Goal: Task Accomplishment & Management: Use online tool/utility

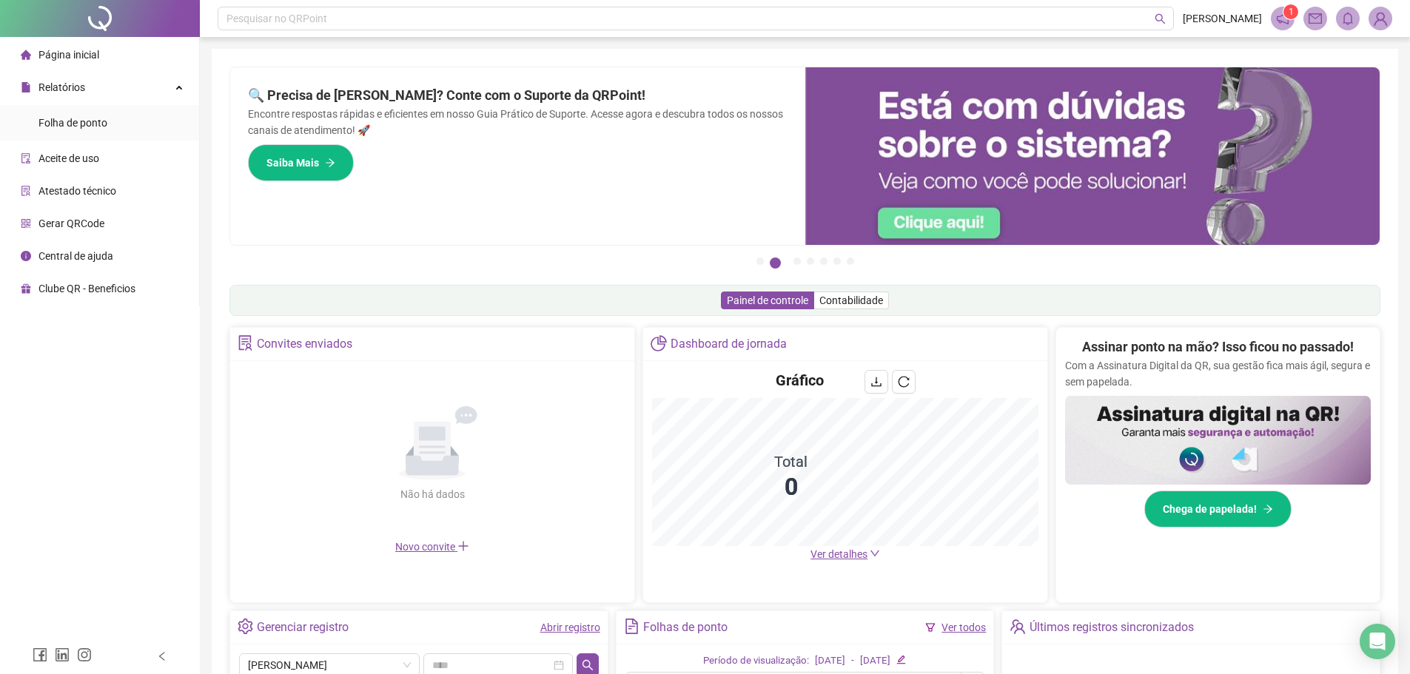
scroll to position [289, 0]
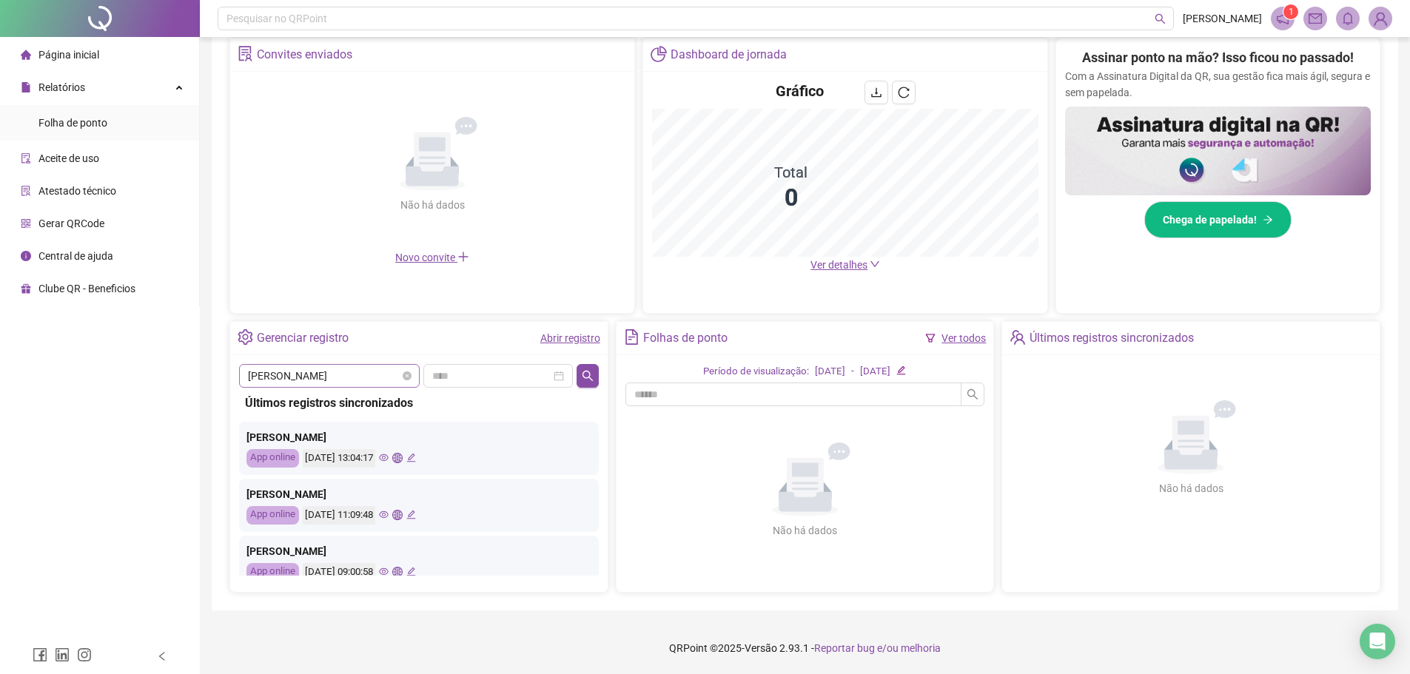
click at [369, 369] on span "[PERSON_NAME]" at bounding box center [329, 376] width 163 height 22
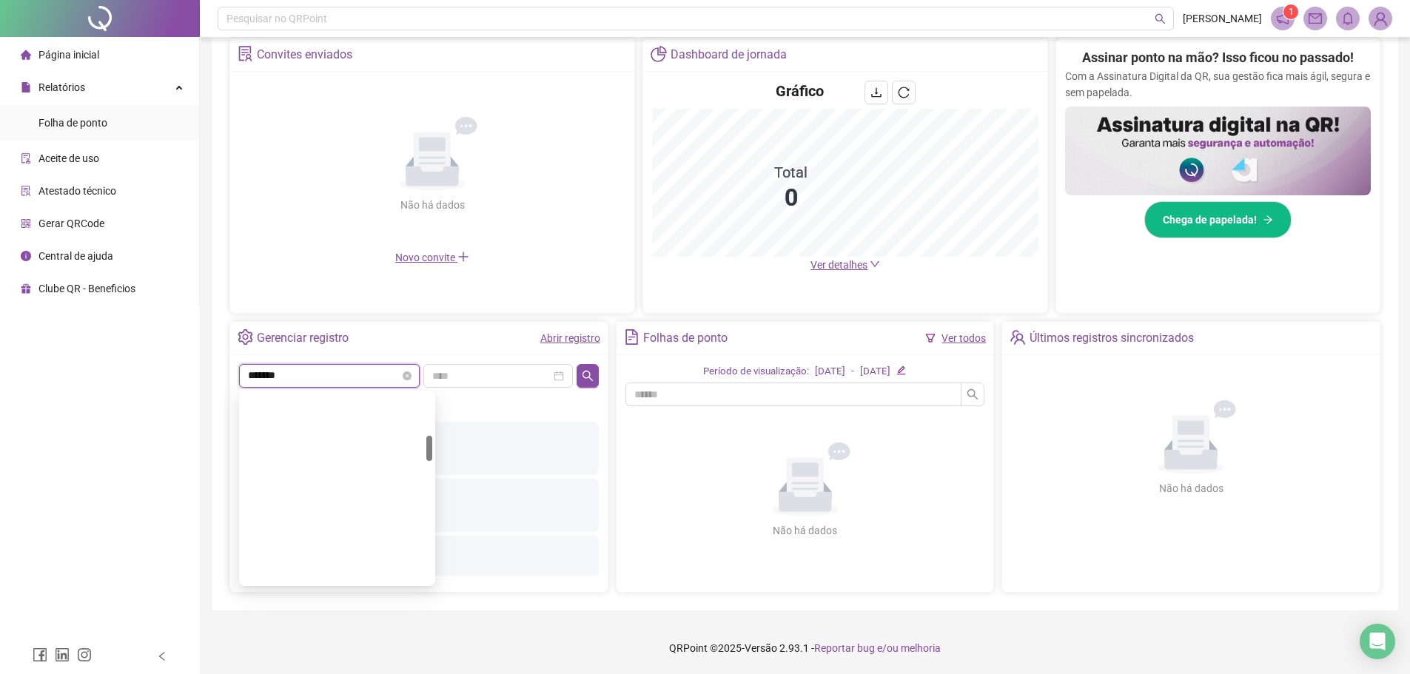
scroll to position [0, 0]
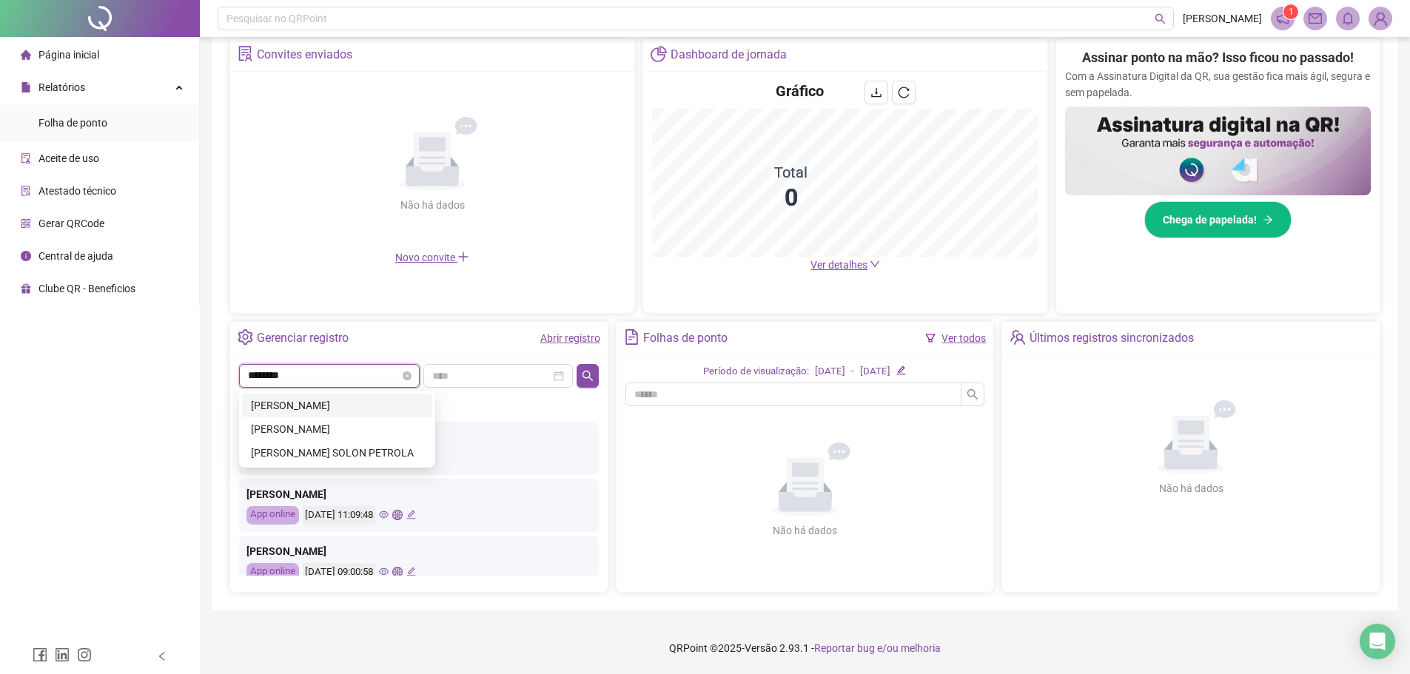
type input "*********"
click at [366, 409] on div "[PERSON_NAME]" at bounding box center [337, 405] width 172 height 16
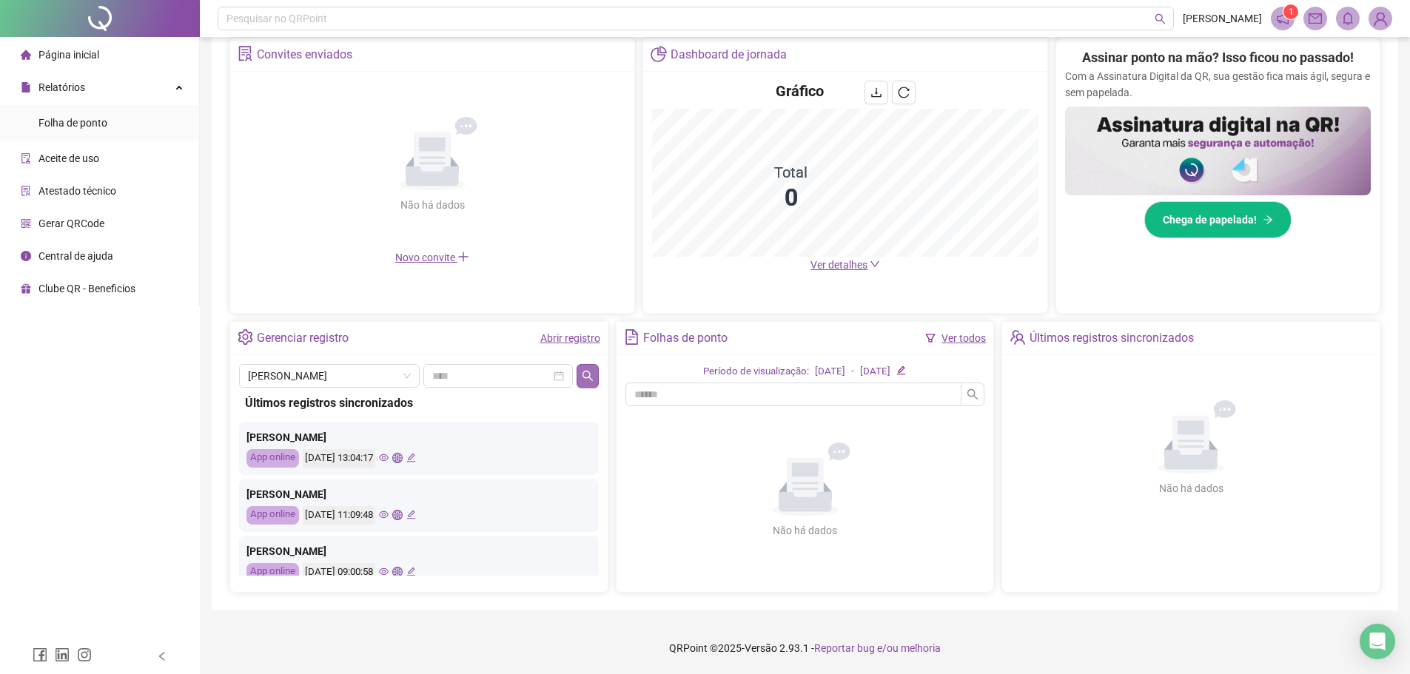
click at [588, 368] on button "button" at bounding box center [587, 376] width 21 height 24
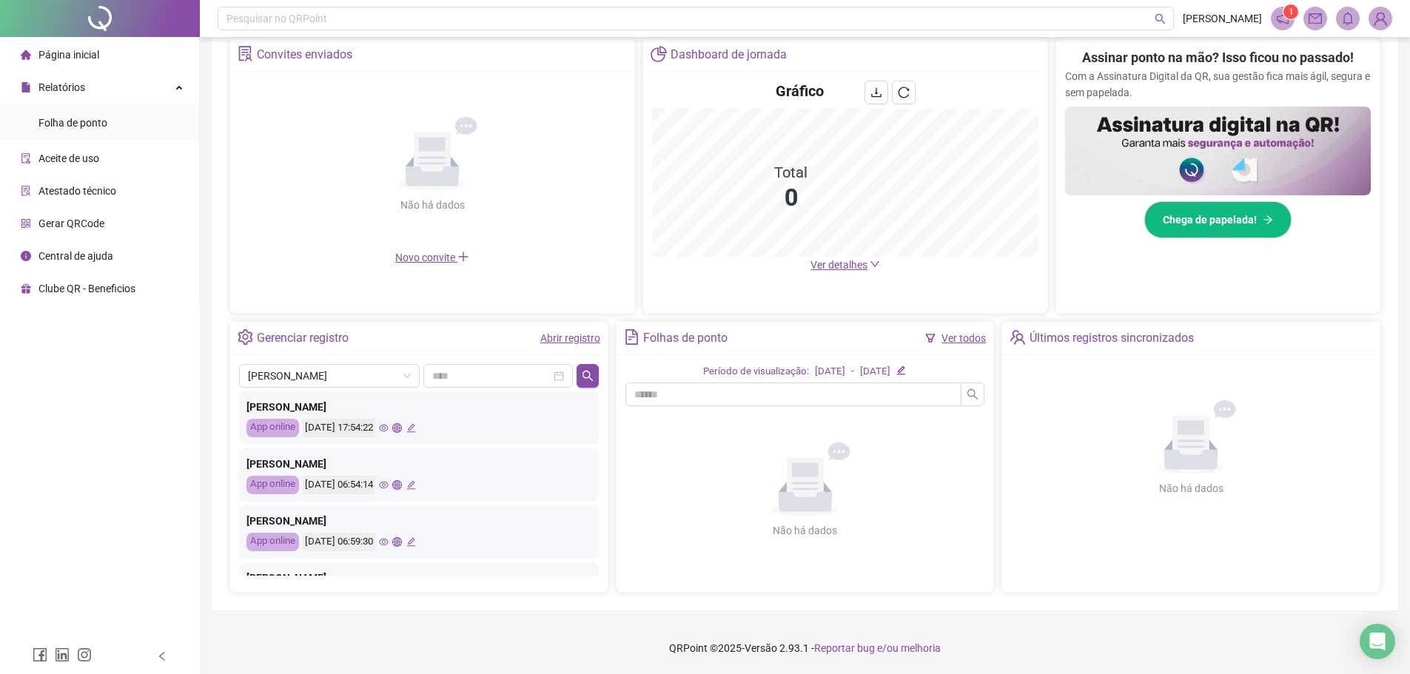
scroll to position [518, 0]
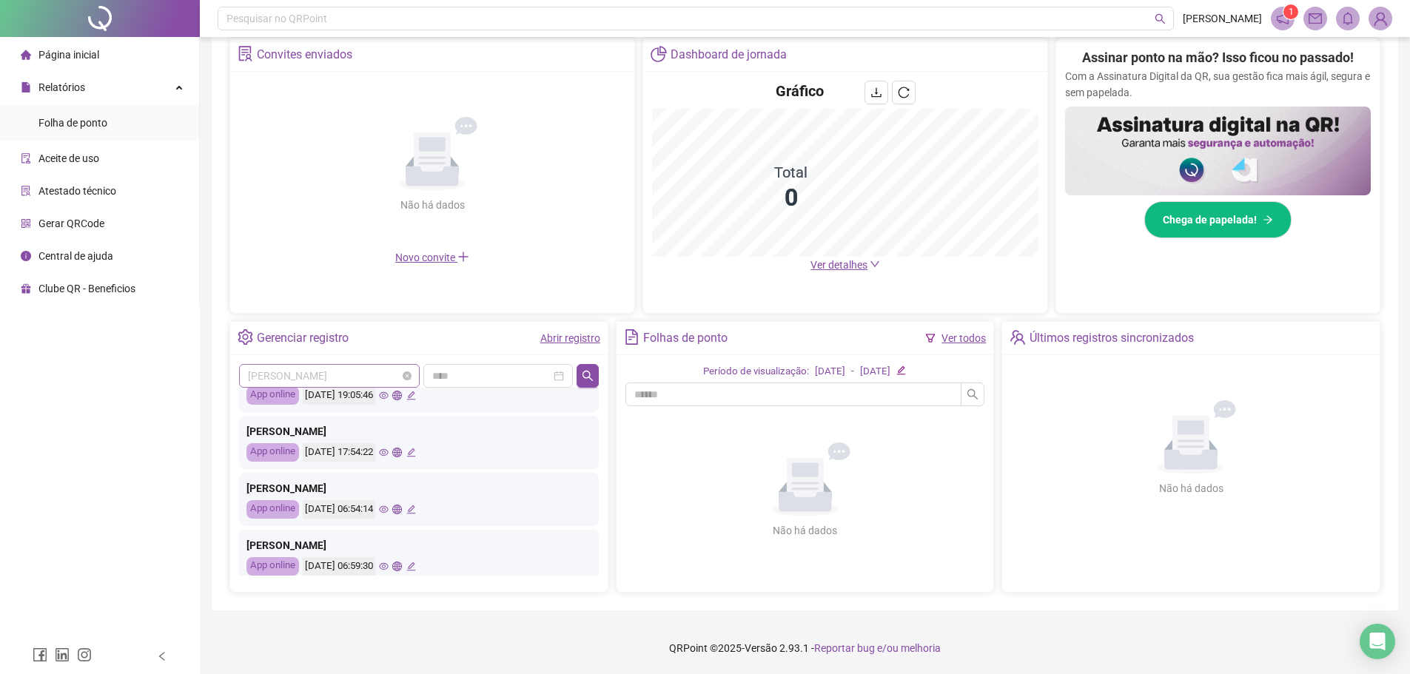
click at [363, 369] on span "[PERSON_NAME]" at bounding box center [329, 376] width 163 height 22
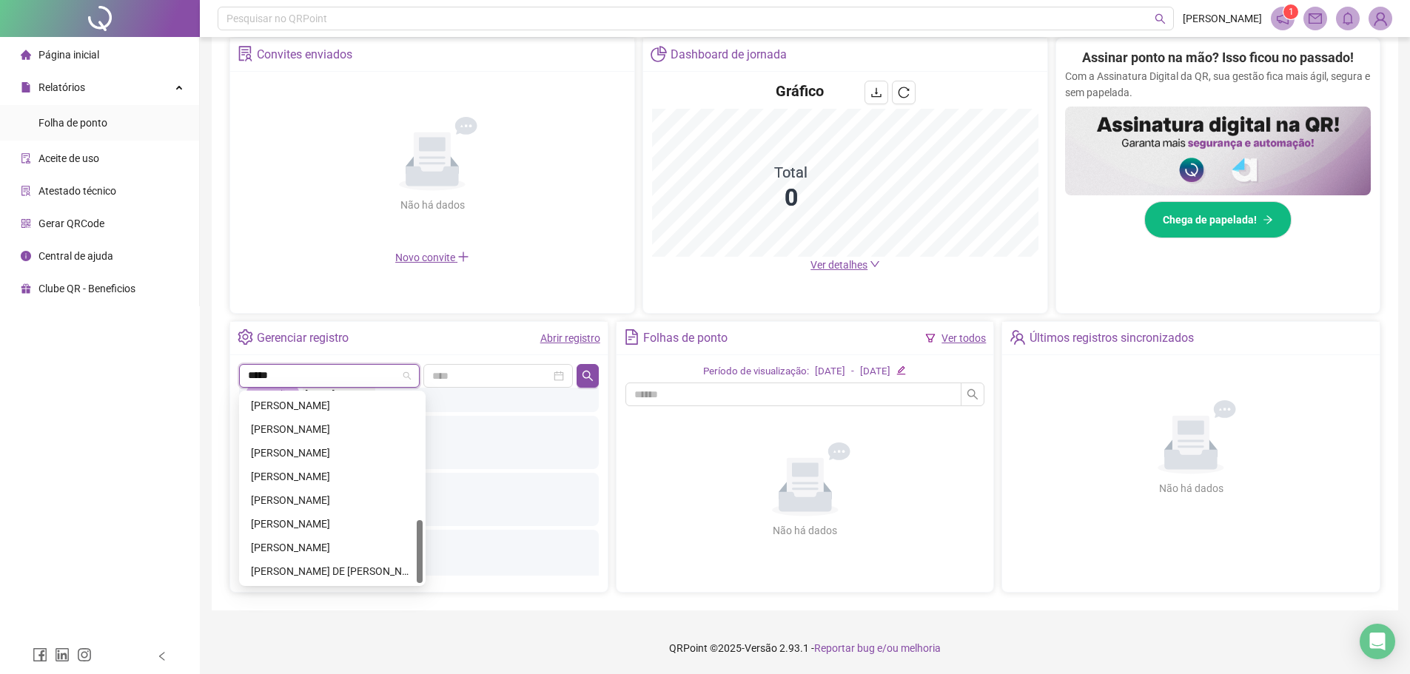
scroll to position [0, 0]
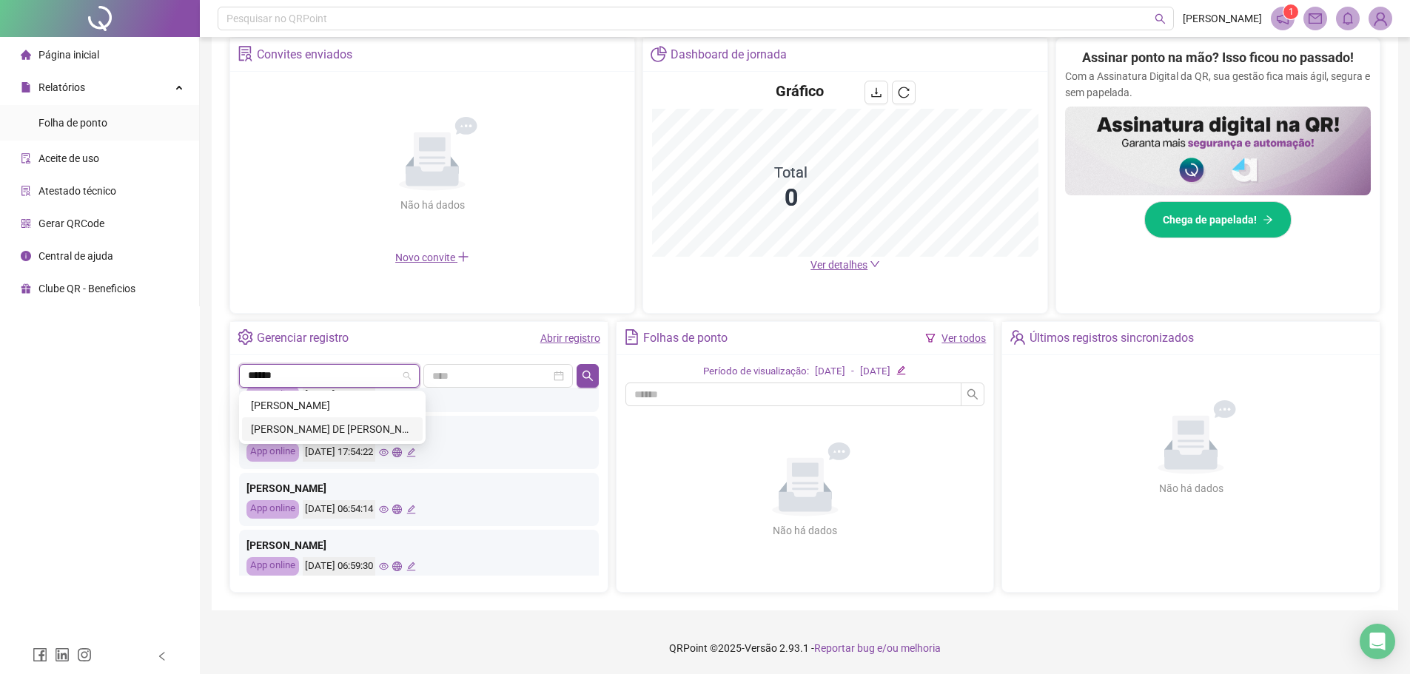
type input "*******"
click at [326, 408] on div "[PERSON_NAME]" at bounding box center [332, 405] width 163 height 16
click at [578, 377] on button "button" at bounding box center [587, 376] width 21 height 24
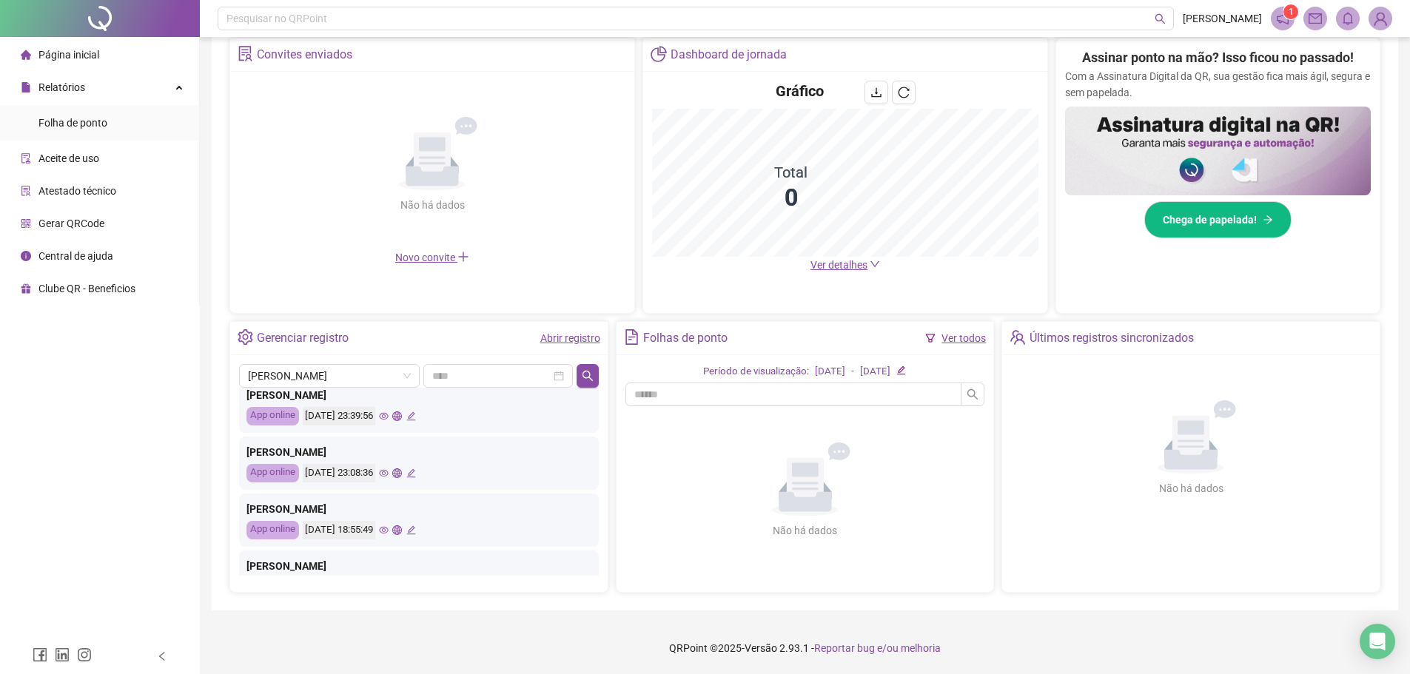
scroll to position [474, 0]
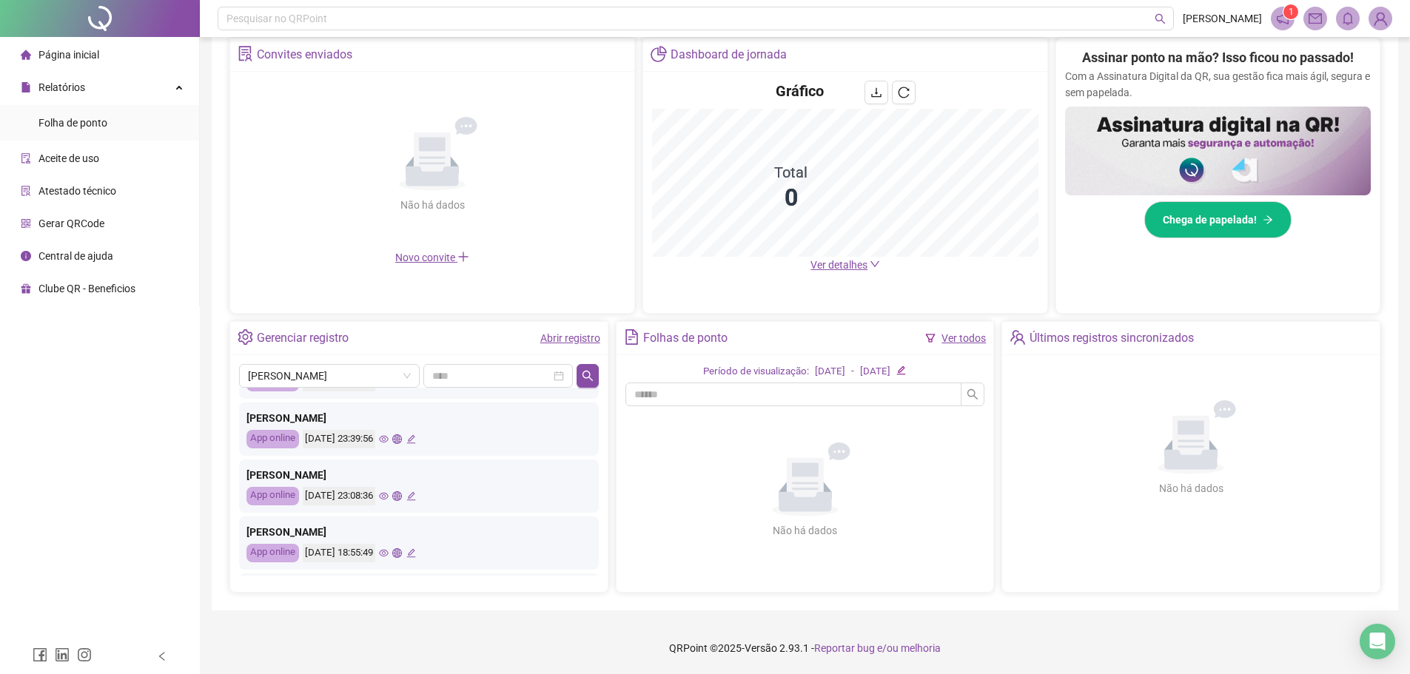
click at [103, 103] on li "Relatórios Folha de ponto" at bounding box center [99, 107] width 199 height 68
click at [95, 117] on span "Folha de ponto" at bounding box center [72, 123] width 69 height 12
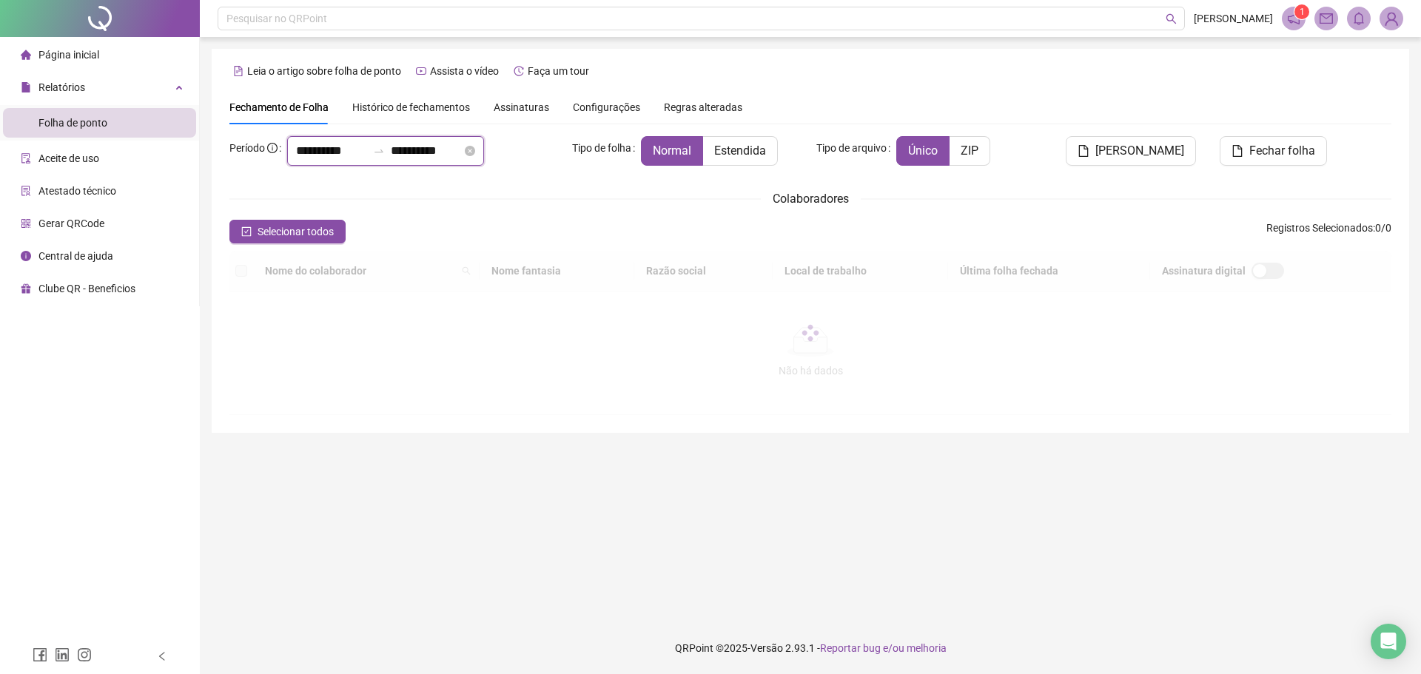
click at [335, 155] on input "**********" at bounding box center [331, 151] width 71 height 18
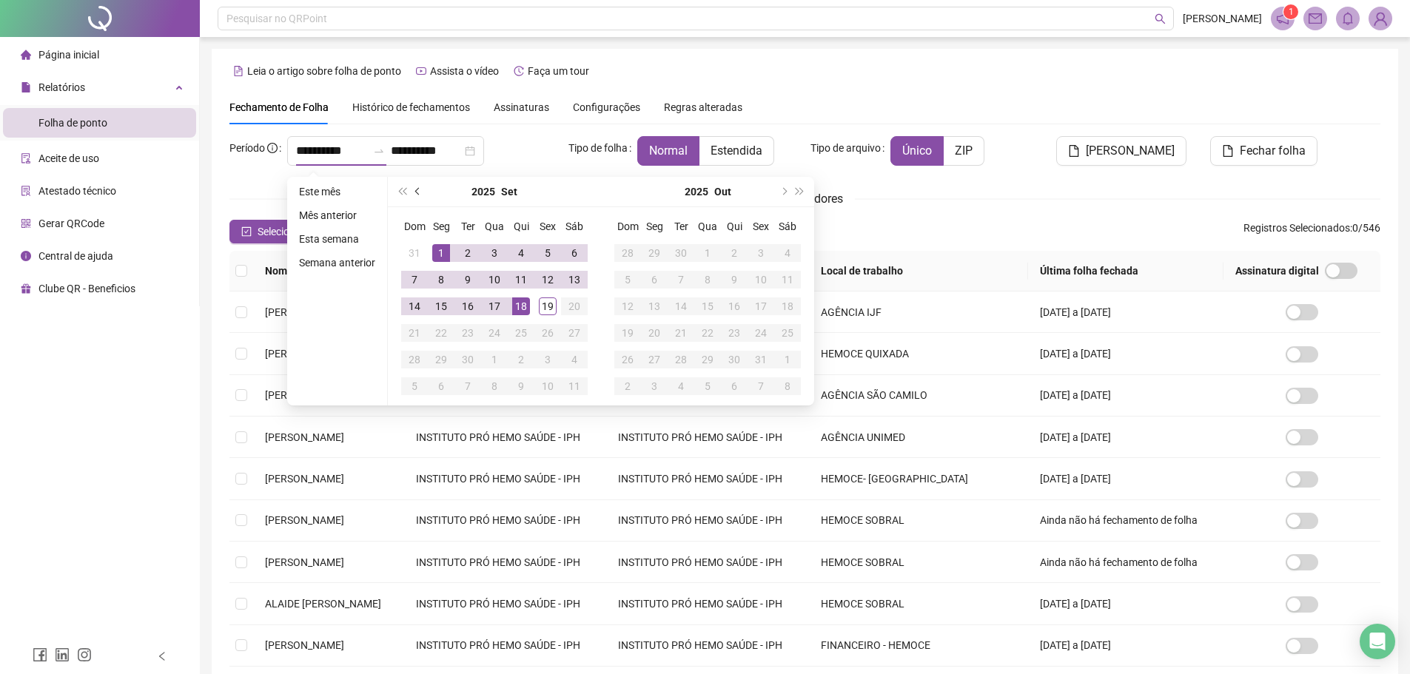
click at [418, 194] on button "prev-year" at bounding box center [418, 192] width 16 height 30
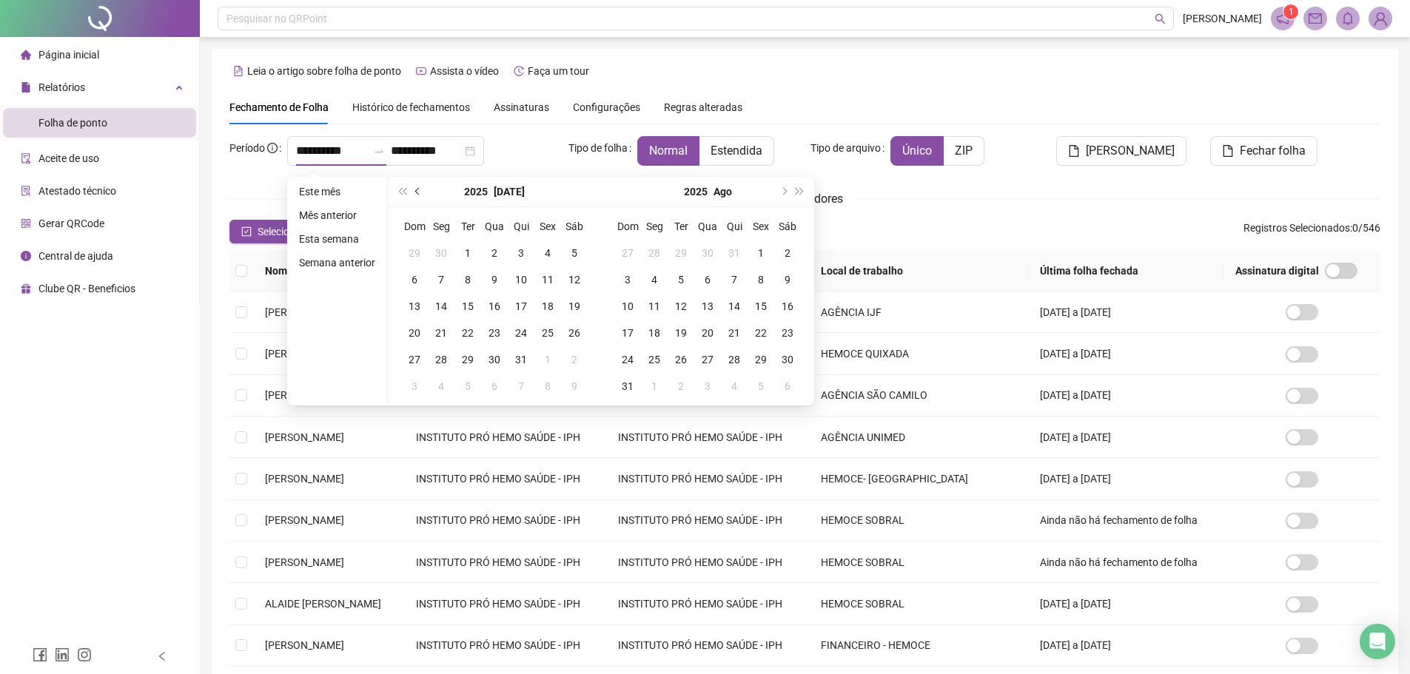
click at [418, 194] on button "prev-year" at bounding box center [418, 192] width 16 height 30
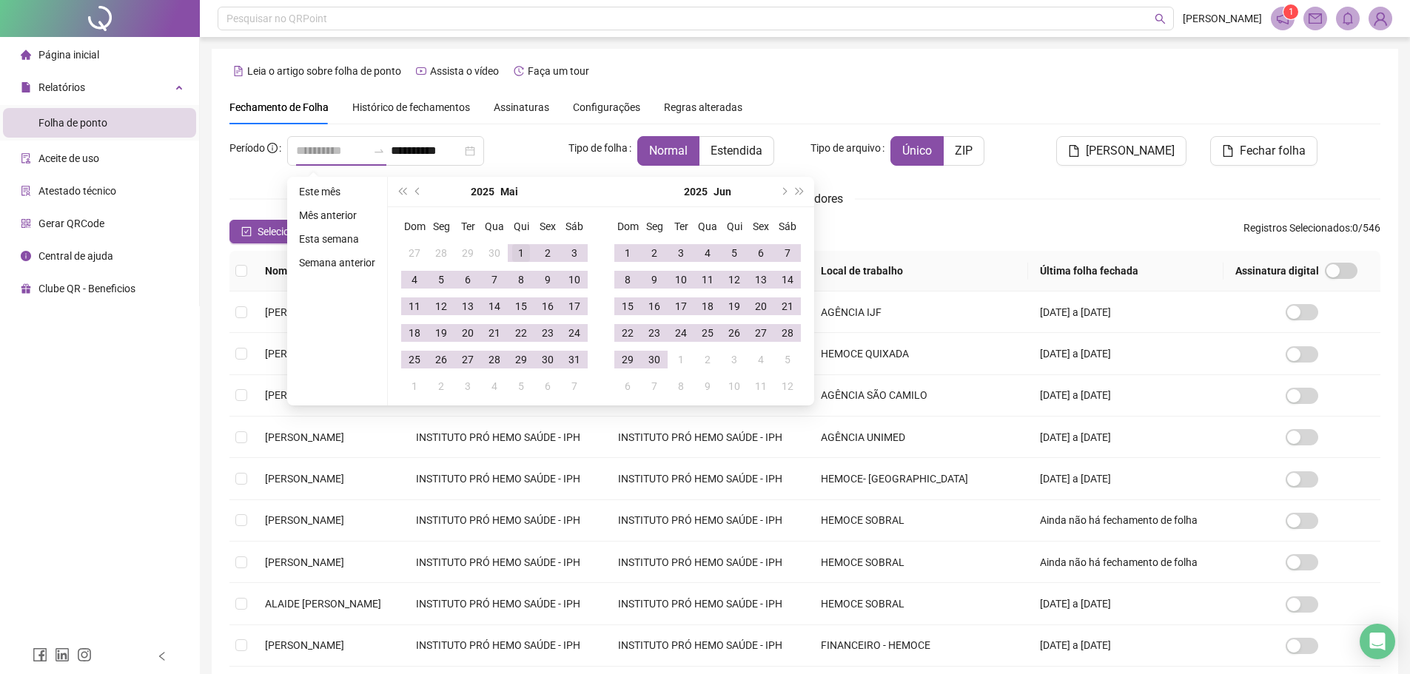
type input "**********"
click at [517, 246] on div "1" at bounding box center [521, 253] width 18 height 18
click at [775, 192] on button "next-year" at bounding box center [783, 192] width 16 height 30
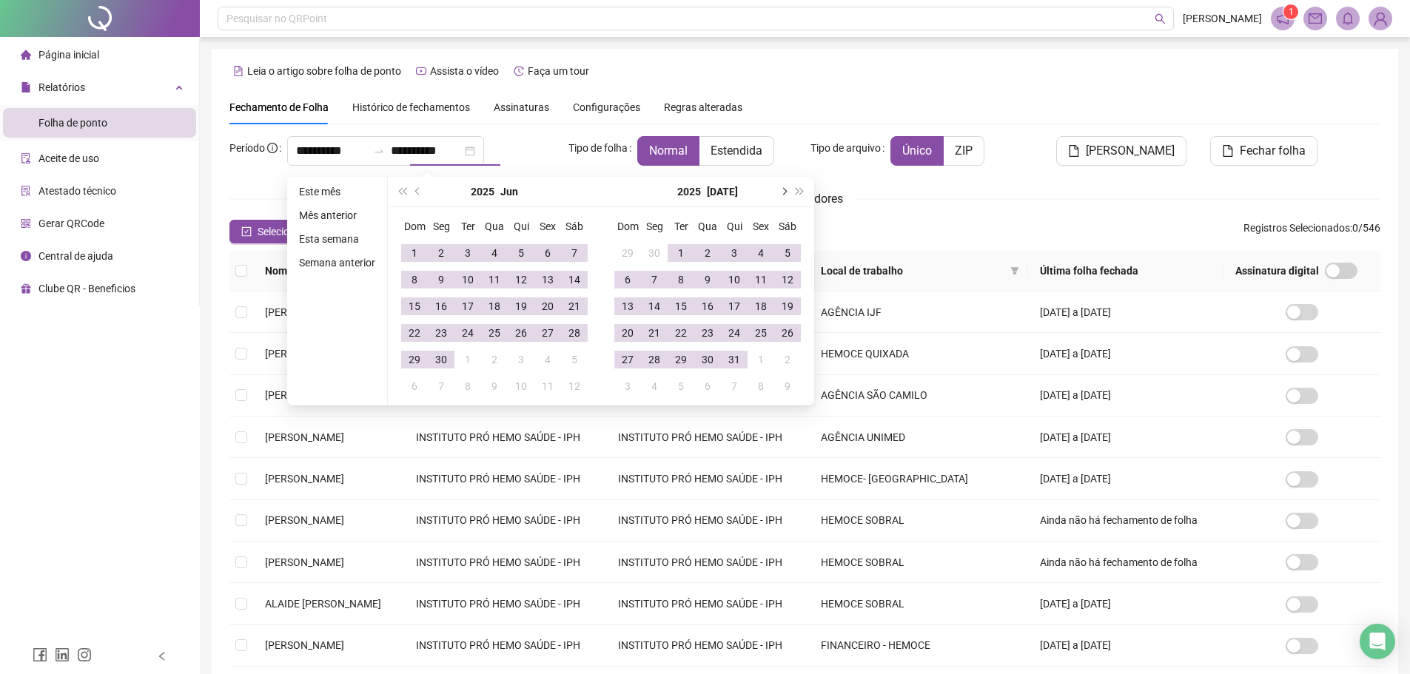
click at [779, 192] on span "next-year" at bounding box center [782, 191] width 7 height 7
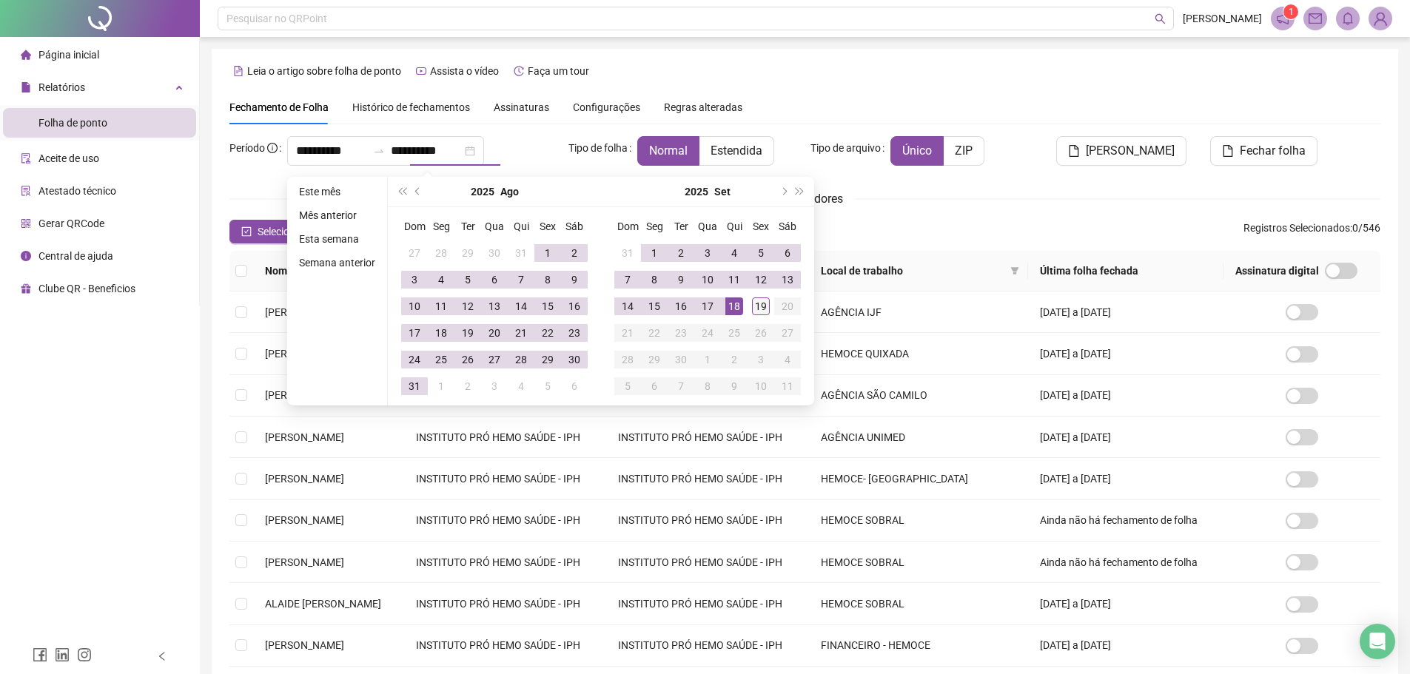
type input "**********"
click at [758, 312] on div "19" at bounding box center [761, 307] width 18 height 18
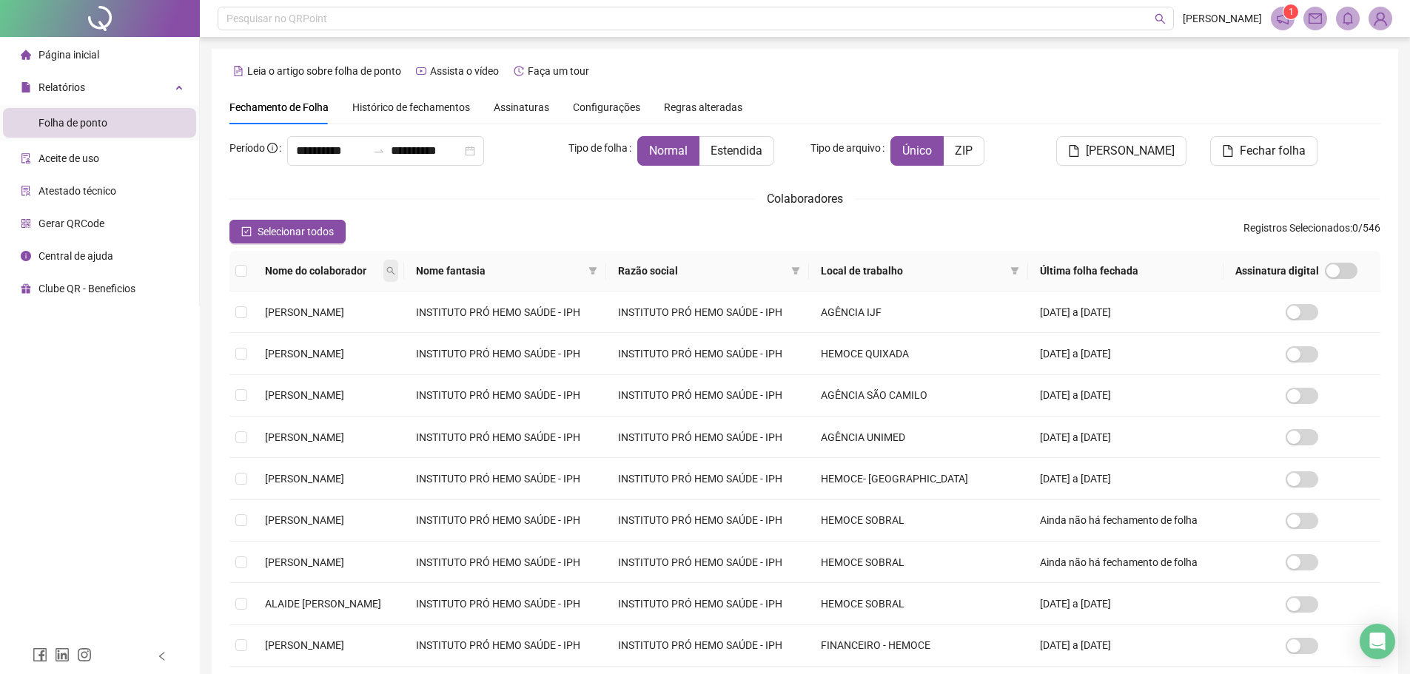
click at [395, 266] on icon "search" at bounding box center [390, 270] width 9 height 9
type input "******"
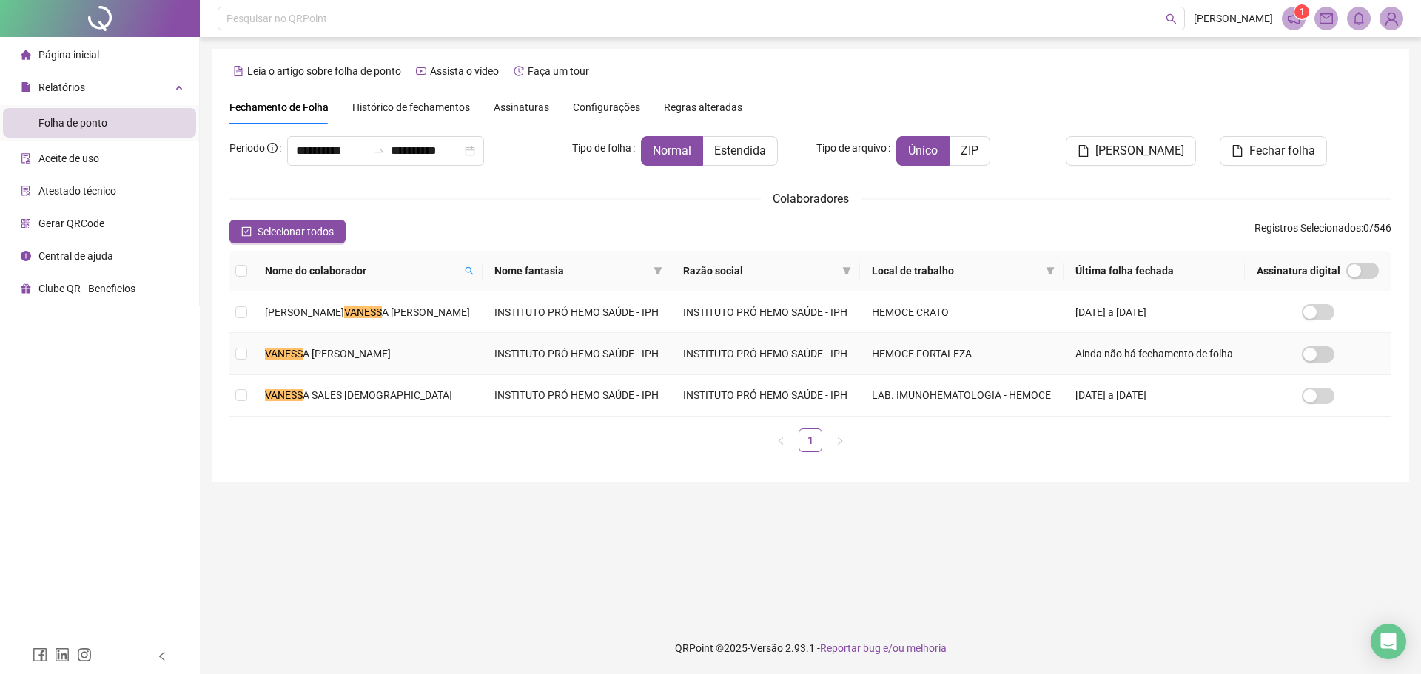
click at [430, 356] on td "VANESS A [PERSON_NAME]" at bounding box center [367, 353] width 229 height 41
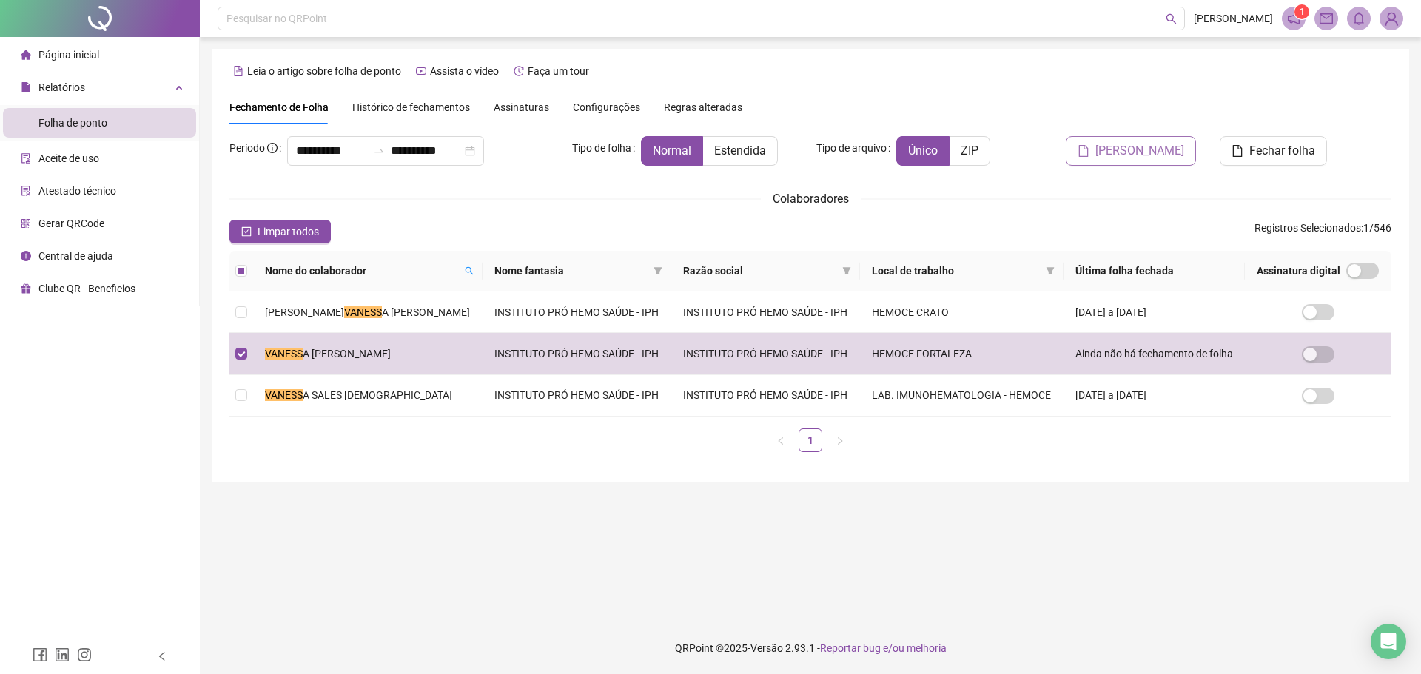
click at [1142, 157] on span "[PERSON_NAME]" at bounding box center [1139, 151] width 89 height 18
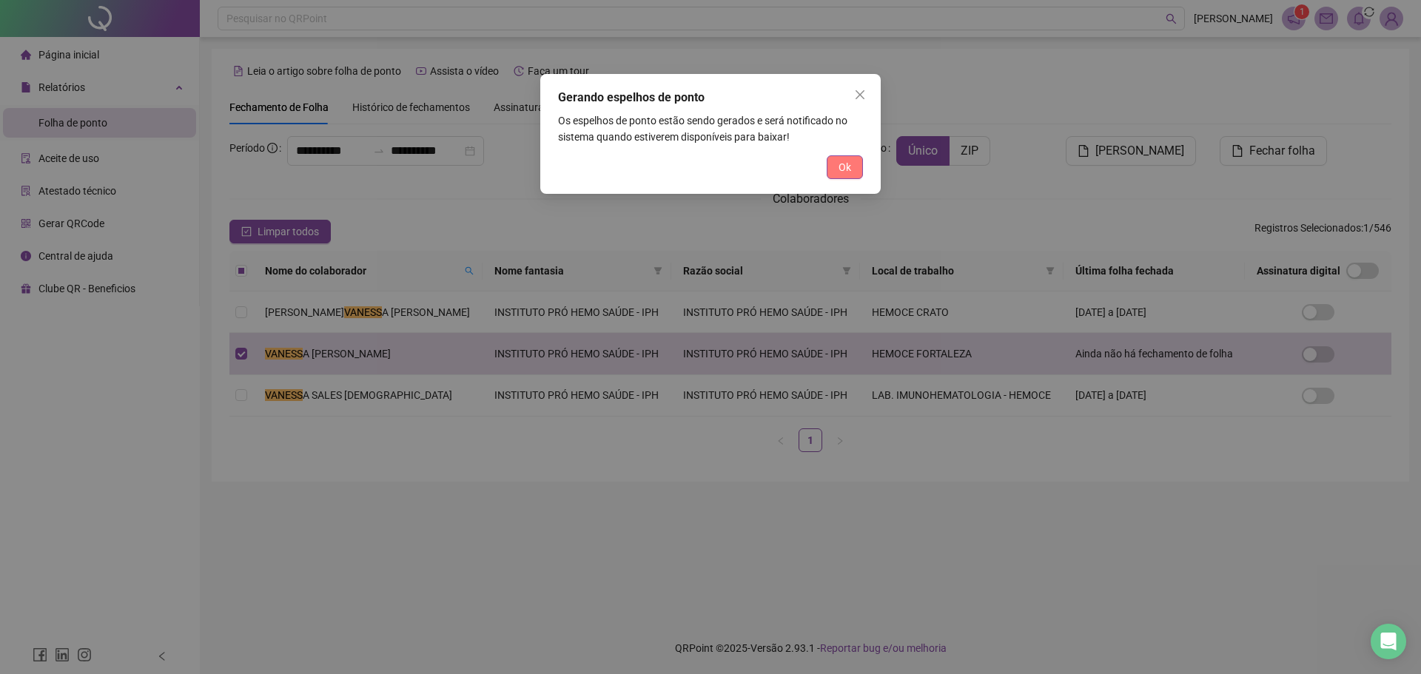
click at [842, 170] on span "Ok" at bounding box center [845, 167] width 13 height 16
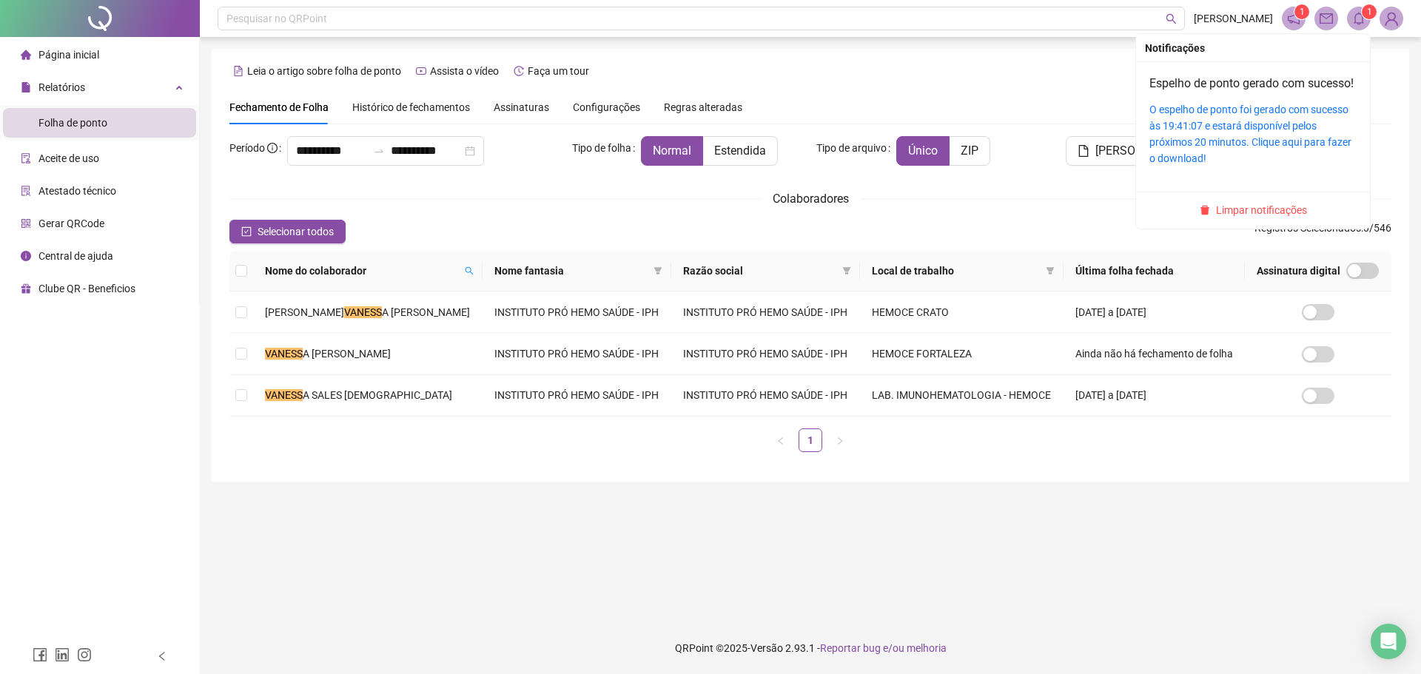
click at [1369, 23] on span at bounding box center [1359, 19] width 24 height 24
click at [1243, 152] on link "O espelho de ponto foi gerado com sucesso às 19:41:07 e estará disponível pelos…" at bounding box center [1251, 134] width 202 height 61
